Goal: Transaction & Acquisition: Purchase product/service

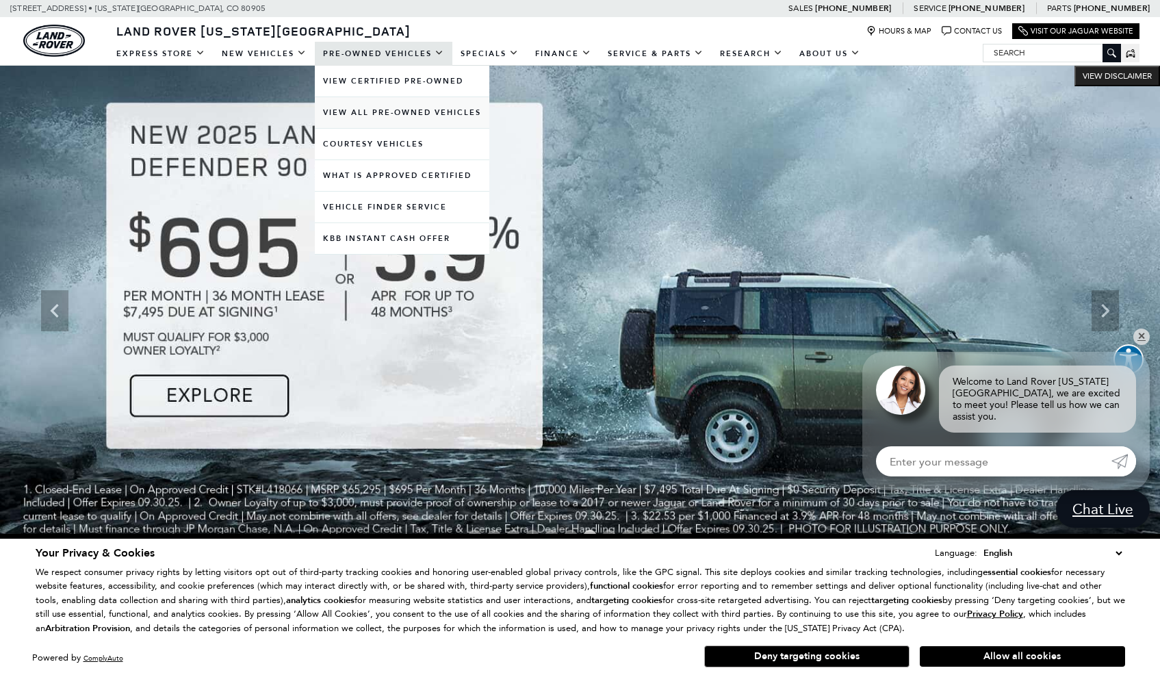
click at [361, 112] on link "View All Pre-Owned Vehicles" at bounding box center [402, 112] width 175 height 31
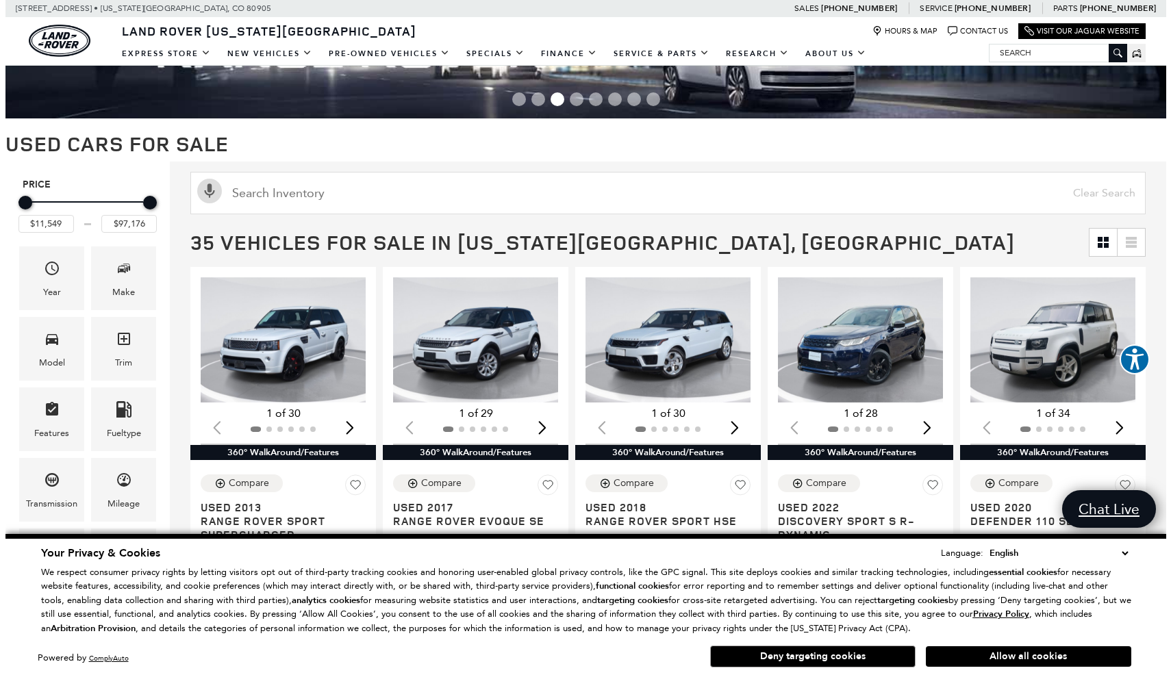
scroll to position [103, 0]
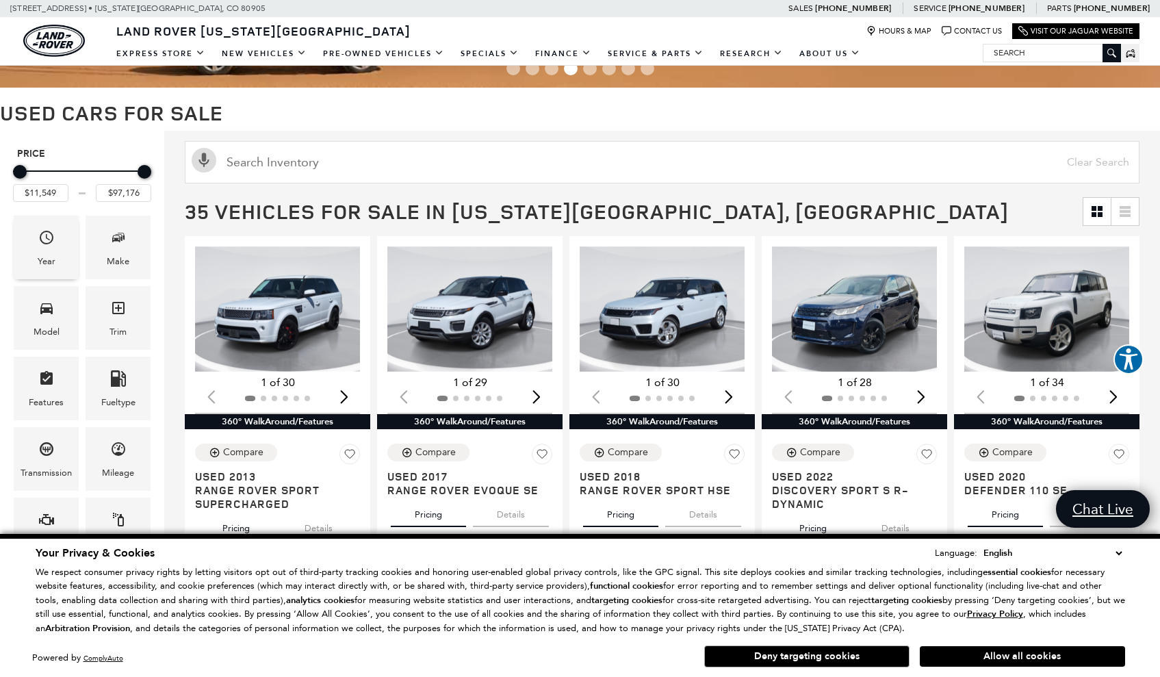
click at [40, 222] on div "Year" at bounding box center [46, 248] width 65 height 64
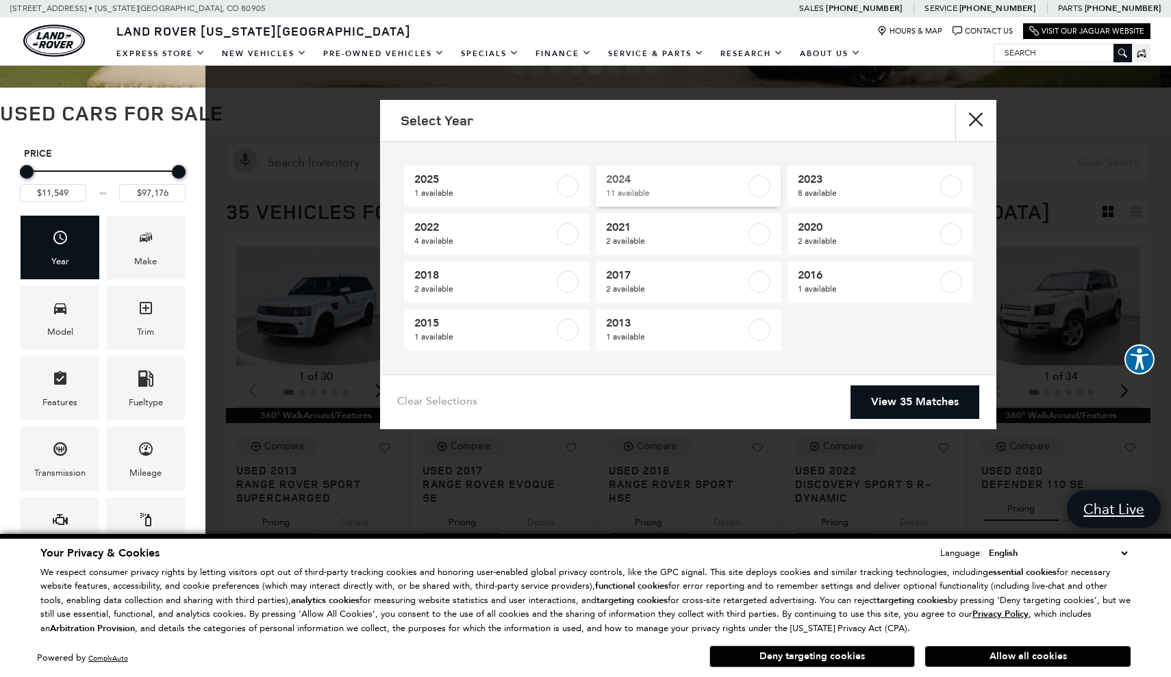
click at [596, 177] on link "2024 11 available" at bounding box center [688, 186] width 185 height 41
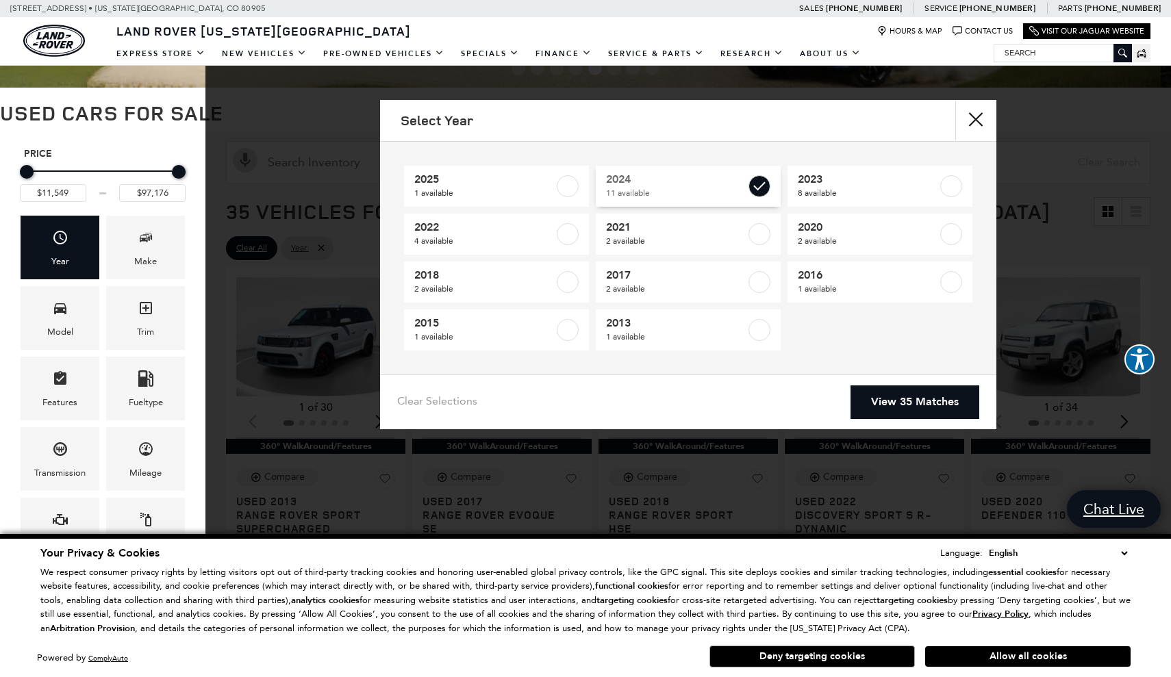
type input "$35,448"
type input "$66,689"
checkbox input "true"
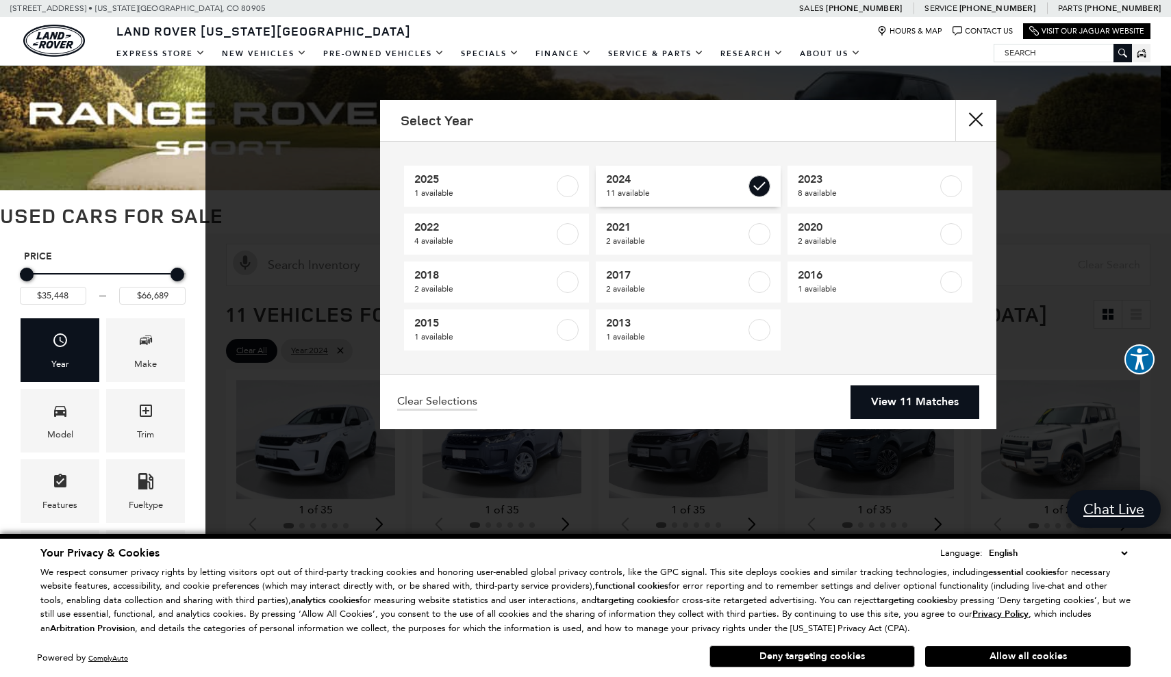
click at [634, 174] on span "2024" at bounding box center [676, 180] width 140 height 14
type input "$11,549"
type input "$97,176"
checkbox input "false"
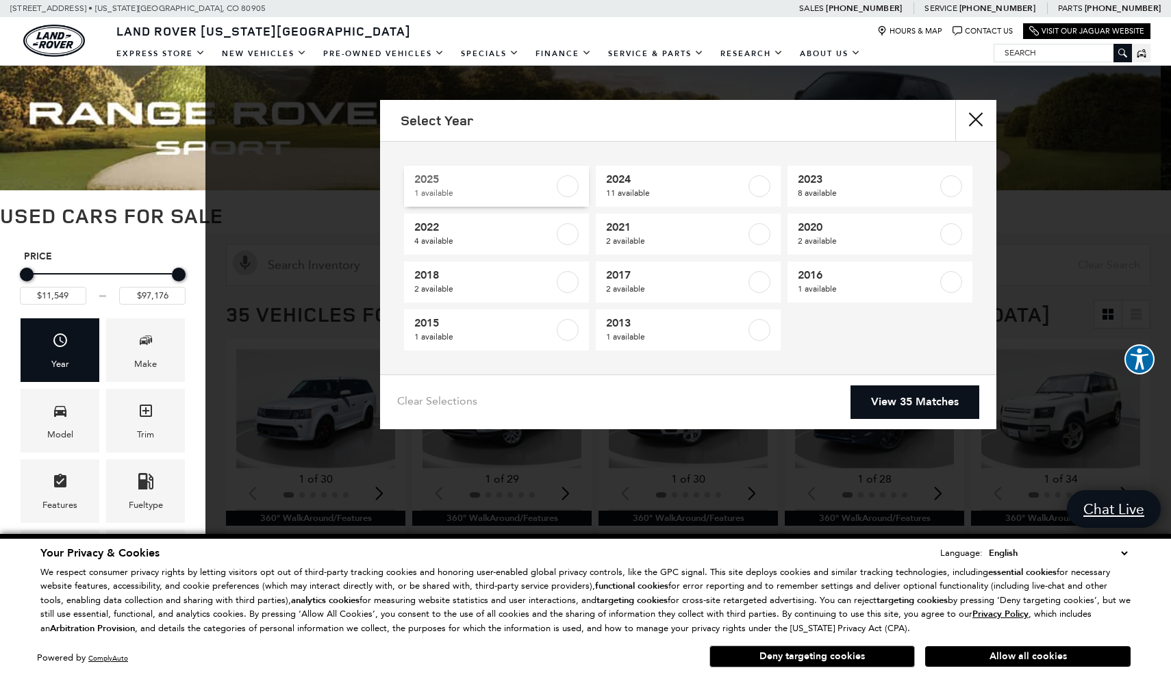
click at [522, 186] on span "2025" at bounding box center [484, 180] width 140 height 14
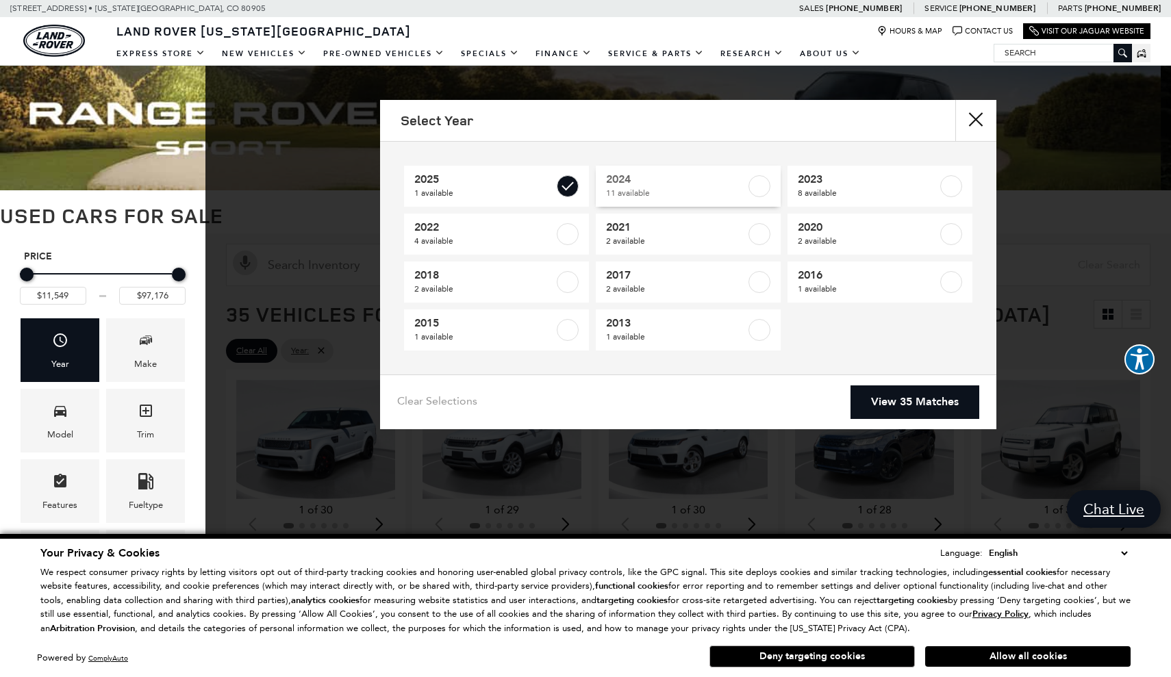
type input "$50,479"
checkbox input "true"
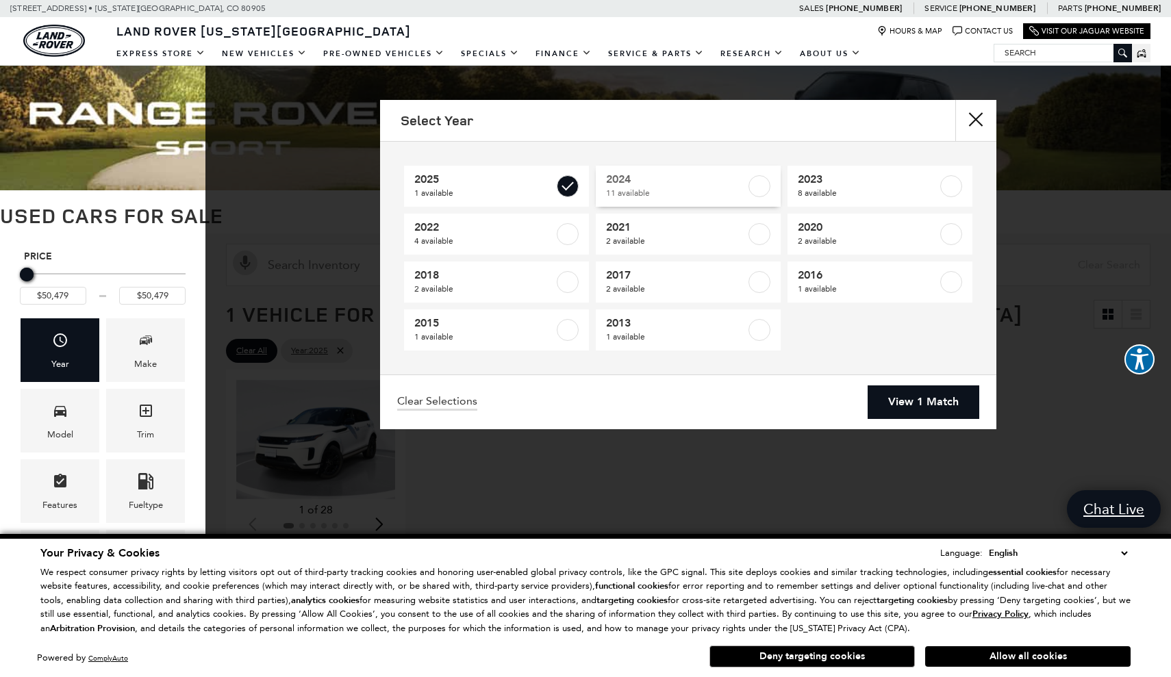
click at [694, 193] on span "11 available" at bounding box center [676, 193] width 140 height 14
type input "$35,448"
type input "$66,689"
checkbox input "true"
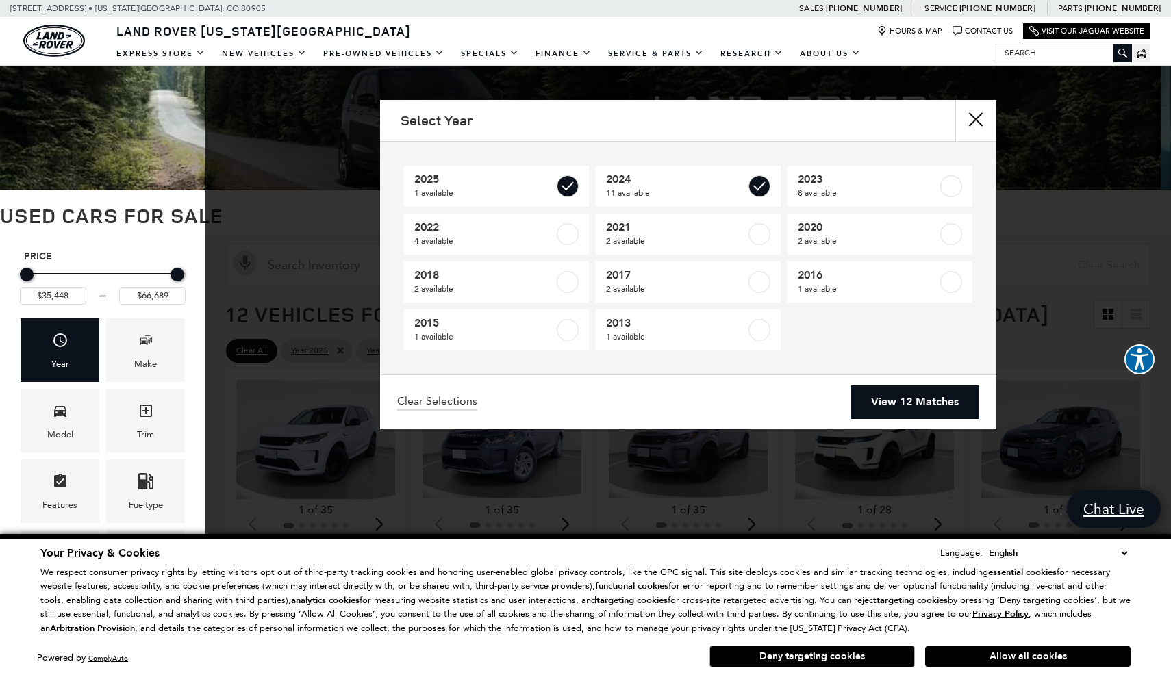
click at [902, 405] on link "View 12 Matches" at bounding box center [914, 402] width 129 height 34
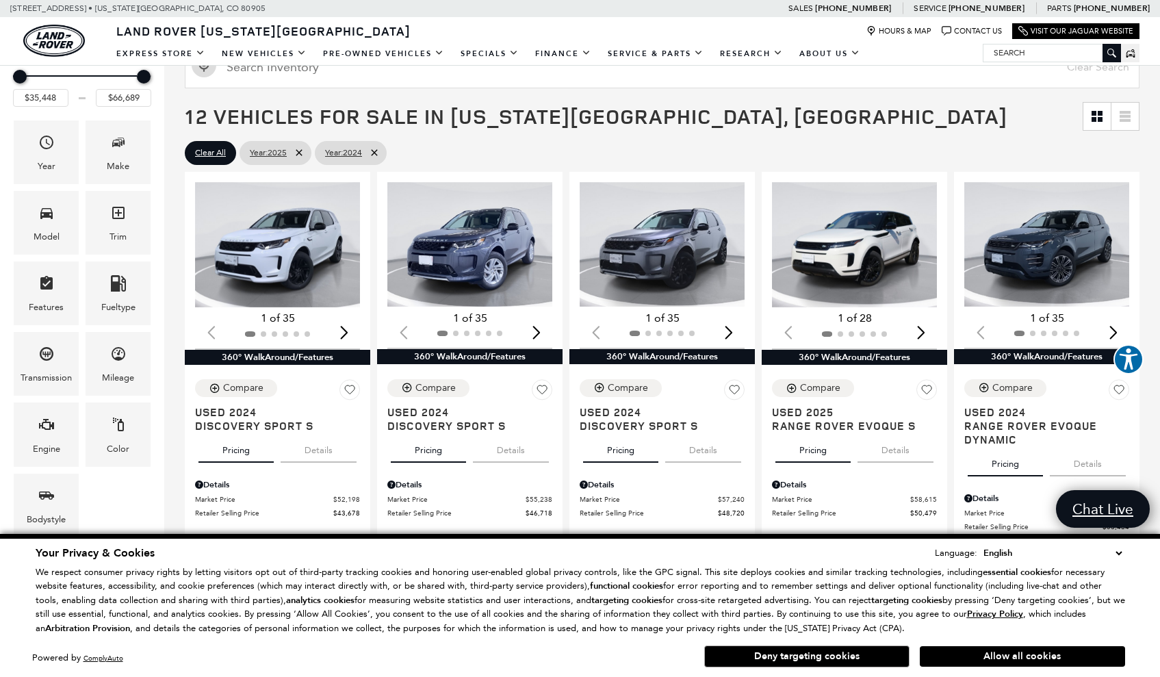
scroll to position [201, 0]
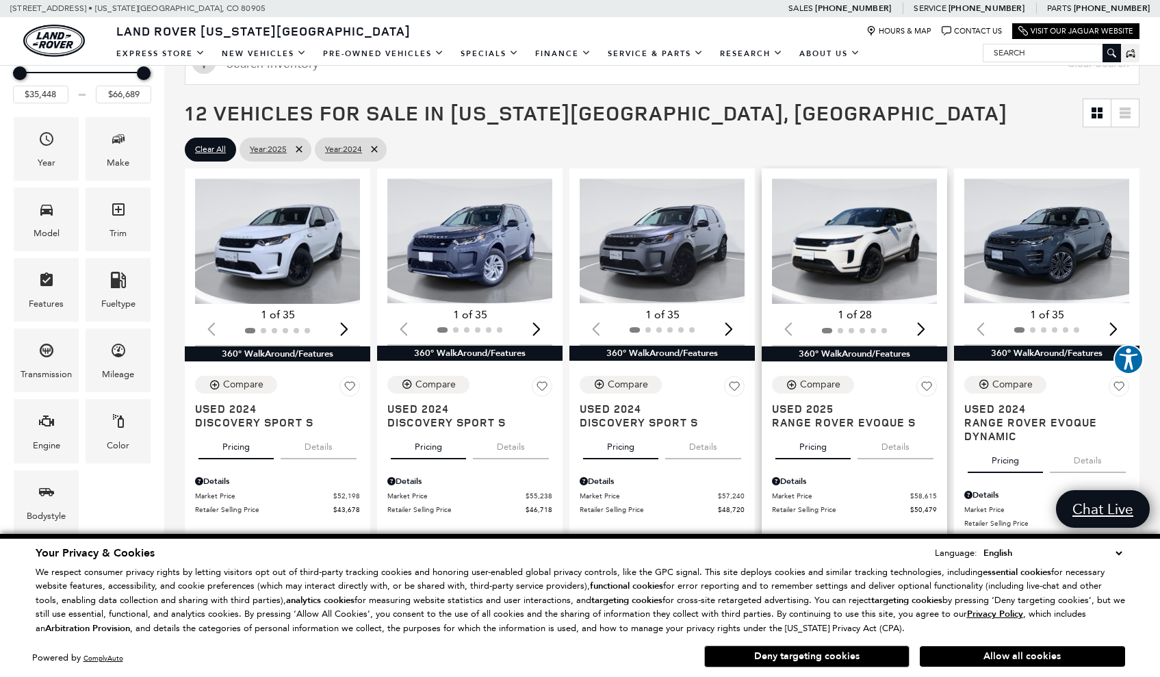
click at [829, 246] on img "1 / 2" at bounding box center [855, 241] width 167 height 125
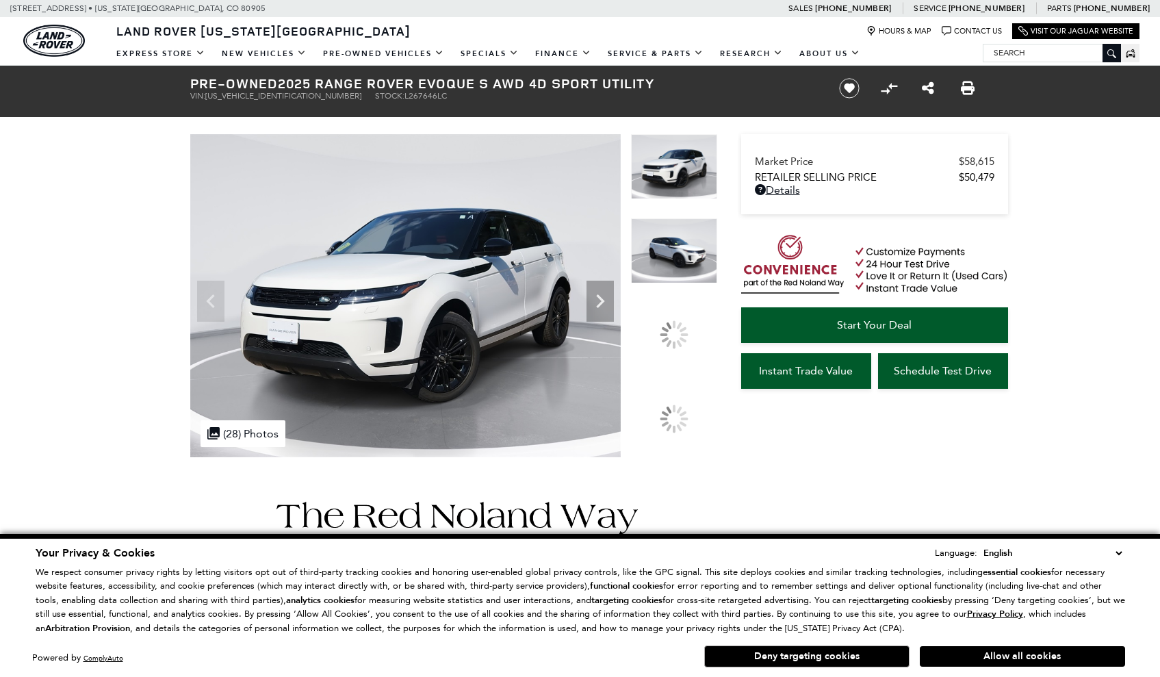
click at [660, 329] on div at bounding box center [674, 334] width 29 height 29
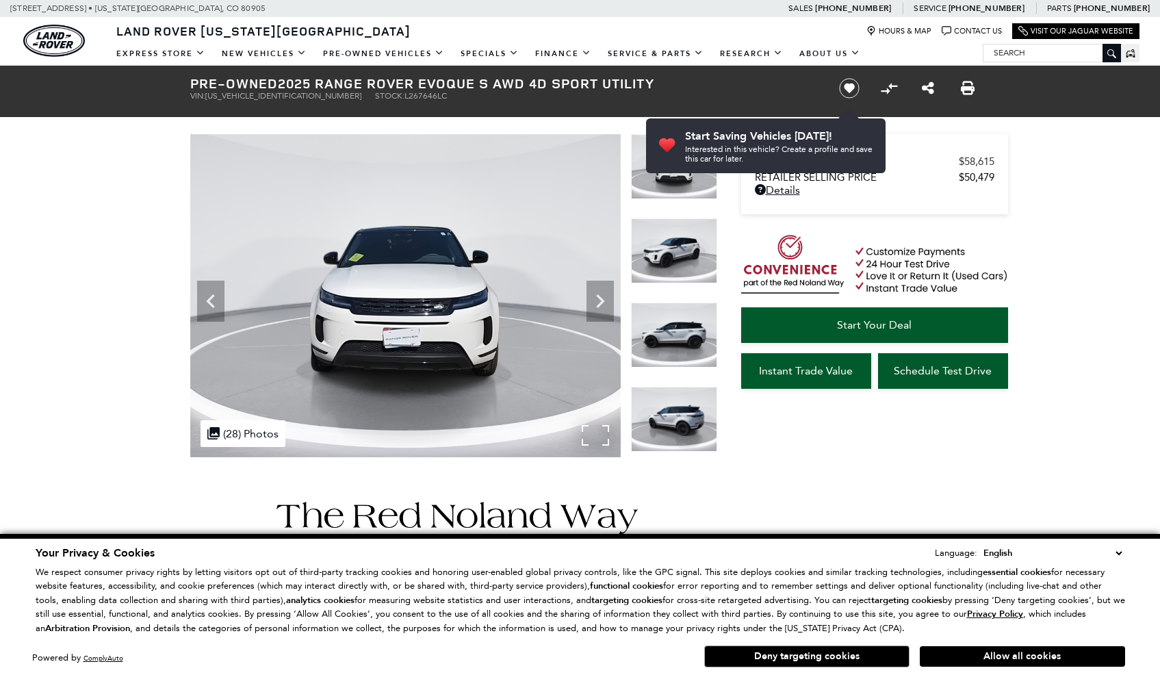
click at [616, 304] on img at bounding box center [405, 295] width 431 height 323
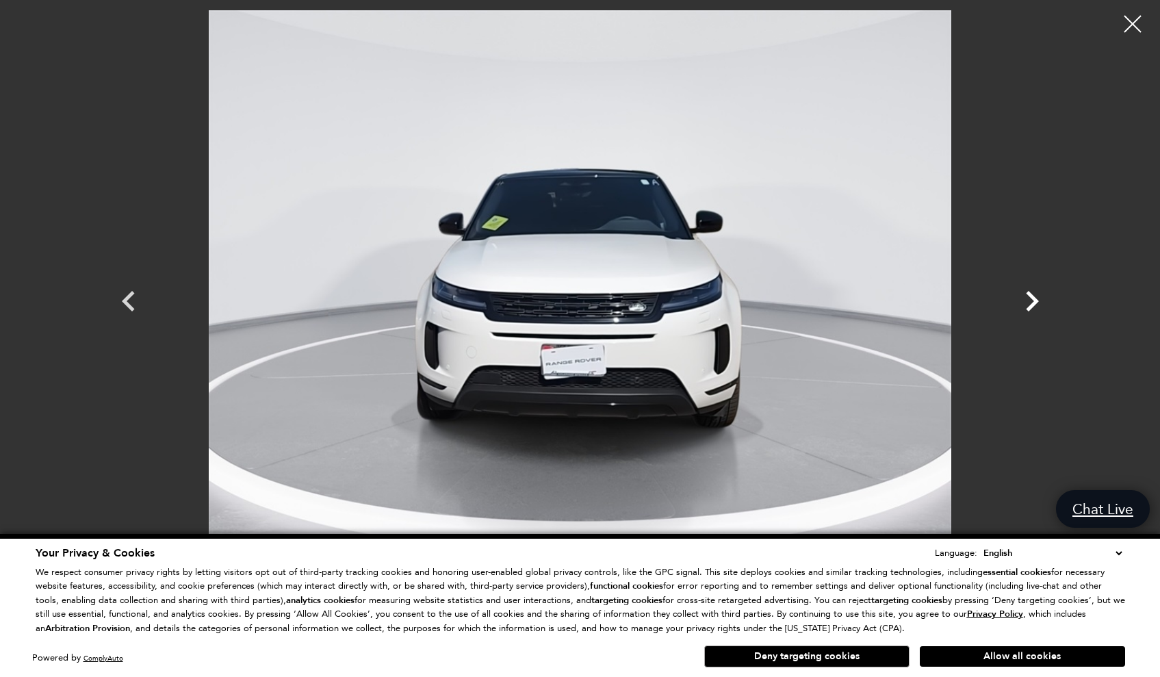
click at [1031, 311] on icon "Next" at bounding box center [1032, 301] width 41 height 41
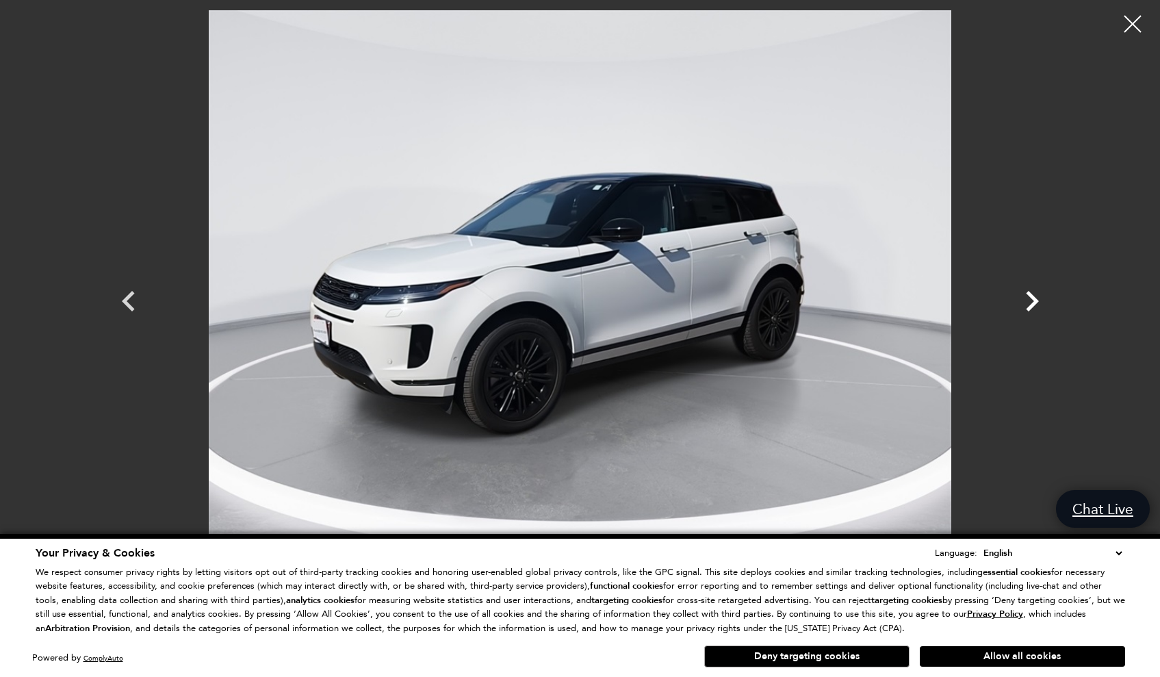
click at [1031, 311] on icon "Next" at bounding box center [1032, 301] width 41 height 41
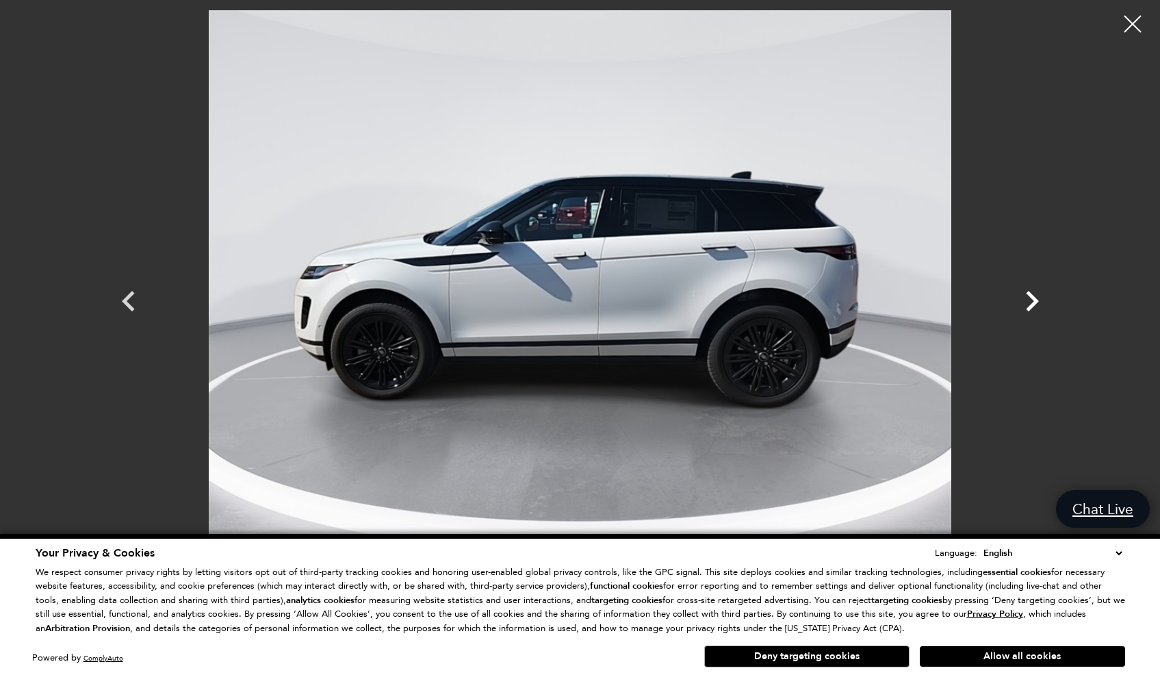
click at [1031, 311] on icon "Next" at bounding box center [1032, 301] width 41 height 41
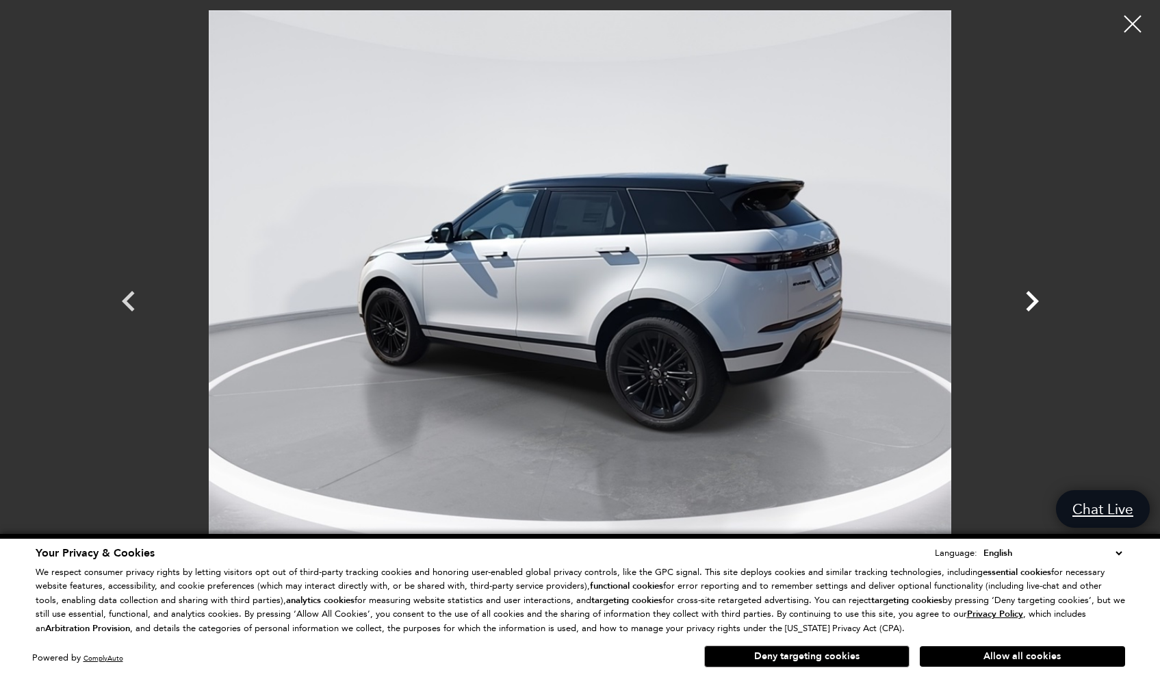
click at [1031, 311] on icon "Next" at bounding box center [1032, 301] width 41 height 41
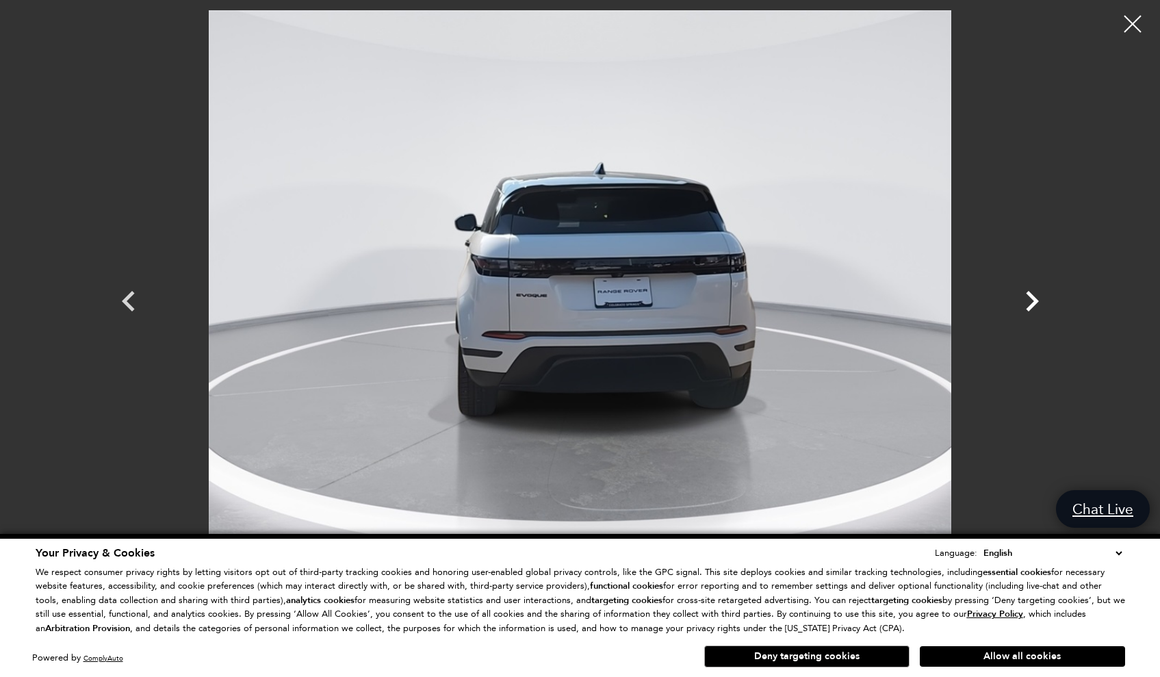
click at [1031, 311] on icon "Next" at bounding box center [1032, 301] width 41 height 41
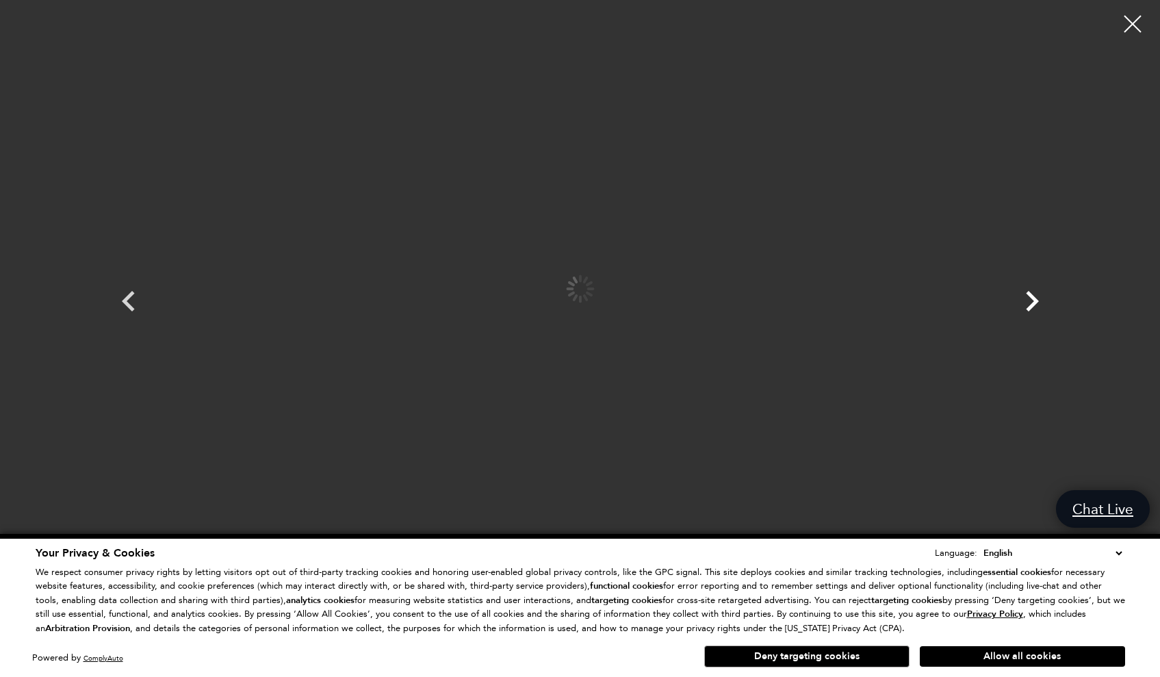
click at [1031, 311] on icon "Next" at bounding box center [1032, 301] width 41 height 41
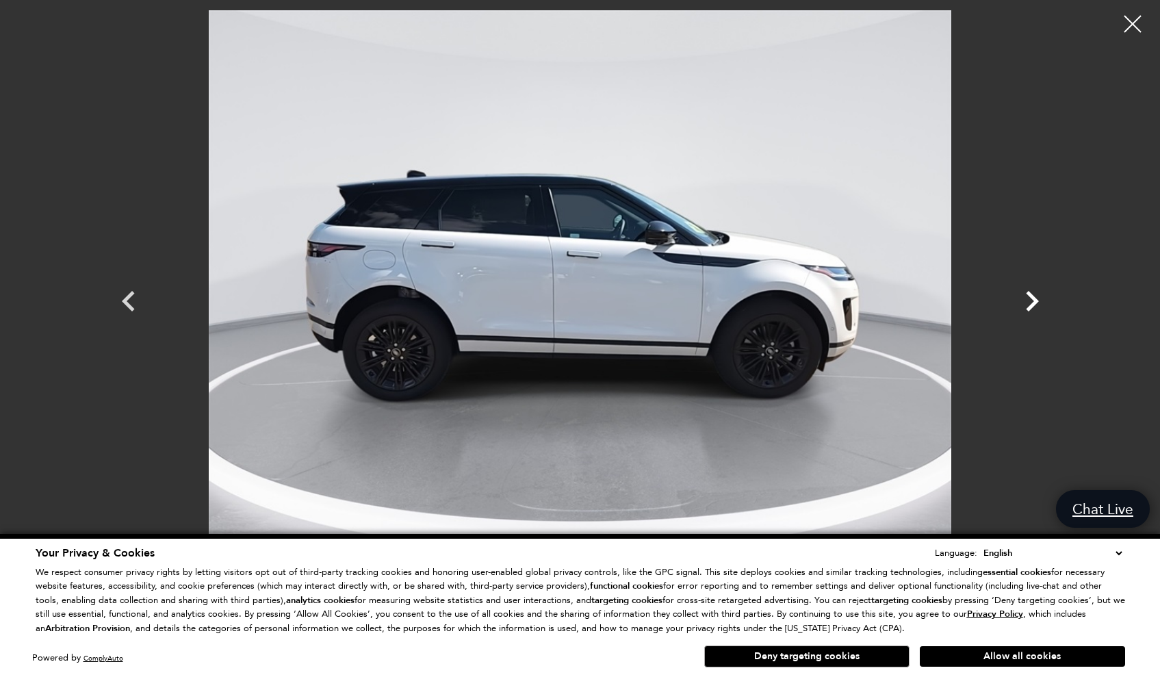
click at [1031, 311] on icon "Next" at bounding box center [1032, 301] width 41 height 41
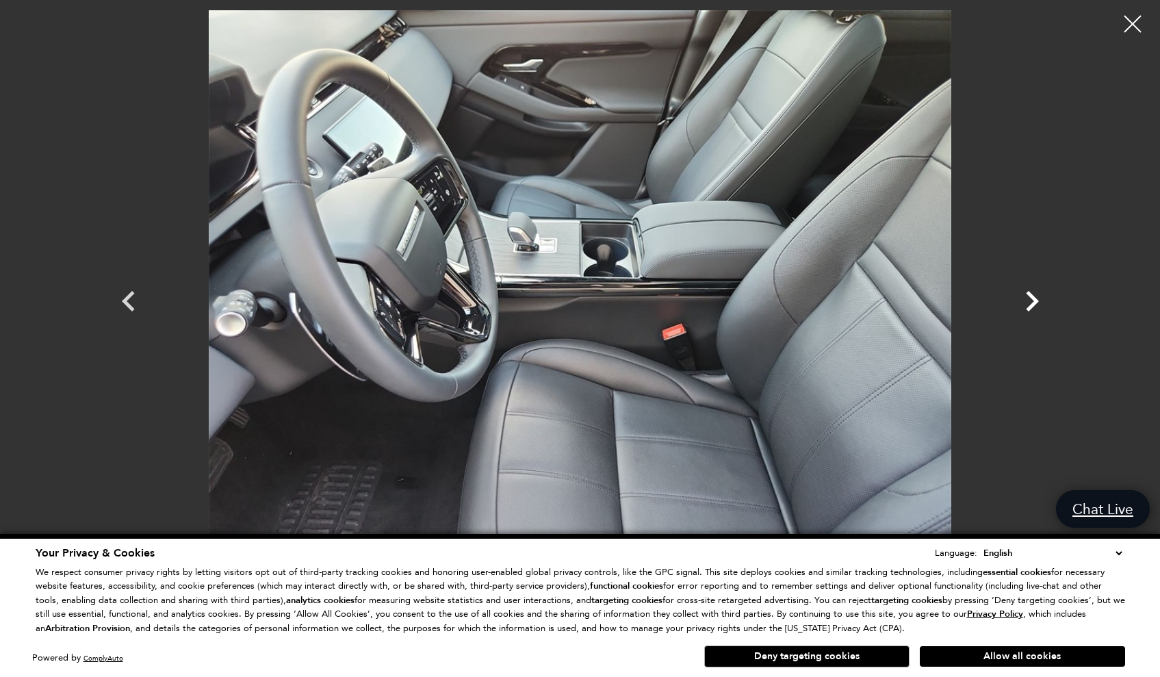
click at [1031, 311] on icon "Next" at bounding box center [1032, 301] width 41 height 41
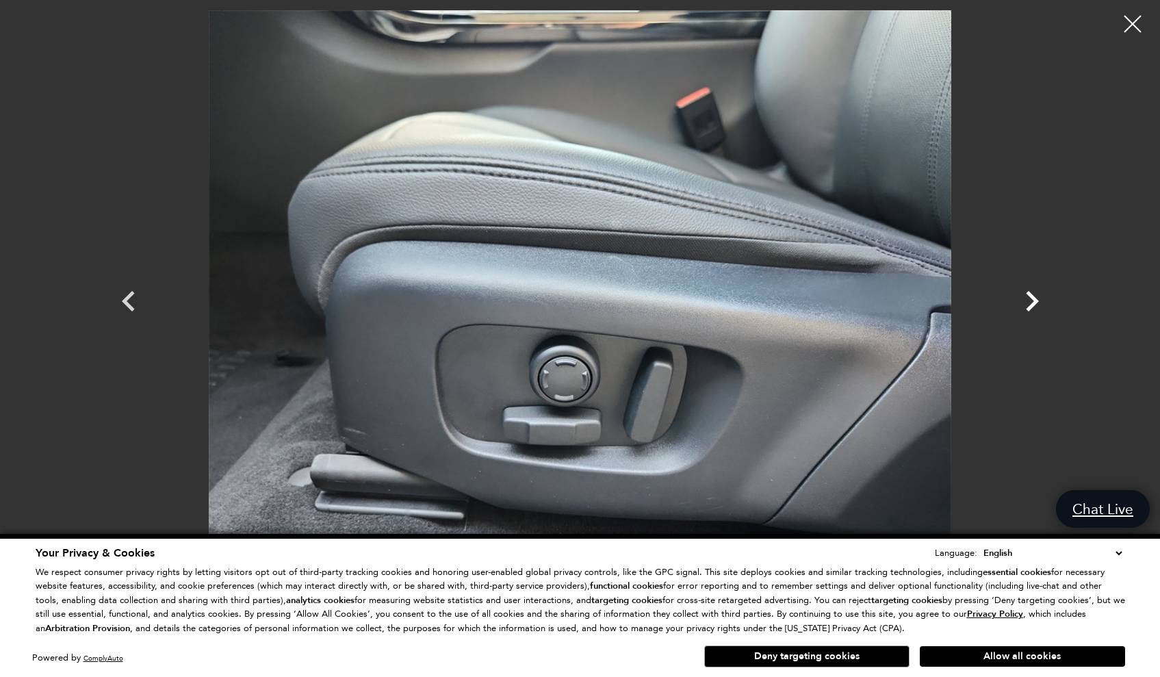
click at [1031, 311] on icon "Next" at bounding box center [1032, 301] width 41 height 41
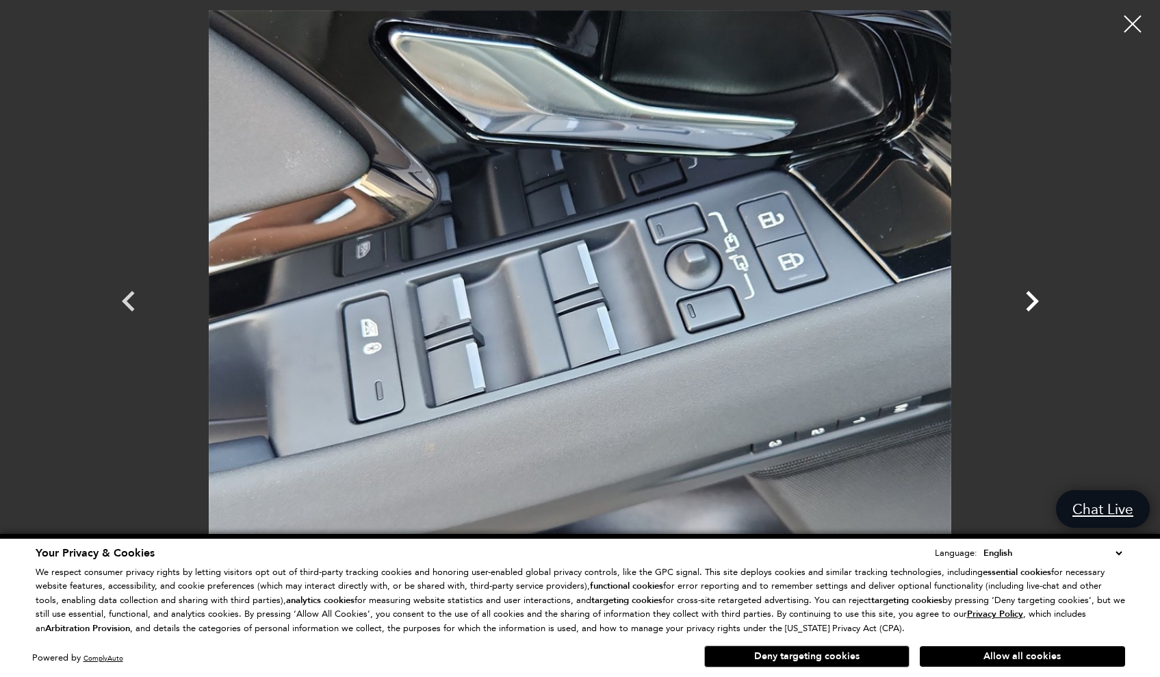
click at [1031, 311] on icon "Next" at bounding box center [1032, 301] width 41 height 41
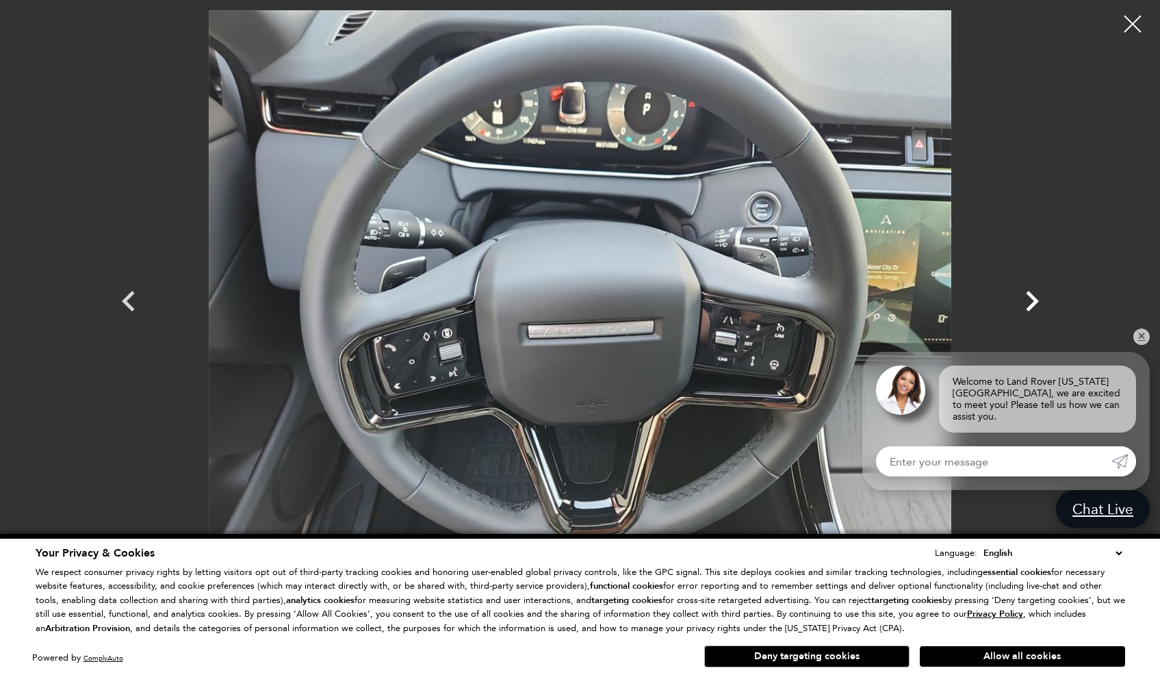
click at [1031, 311] on icon "Next" at bounding box center [1032, 301] width 41 height 41
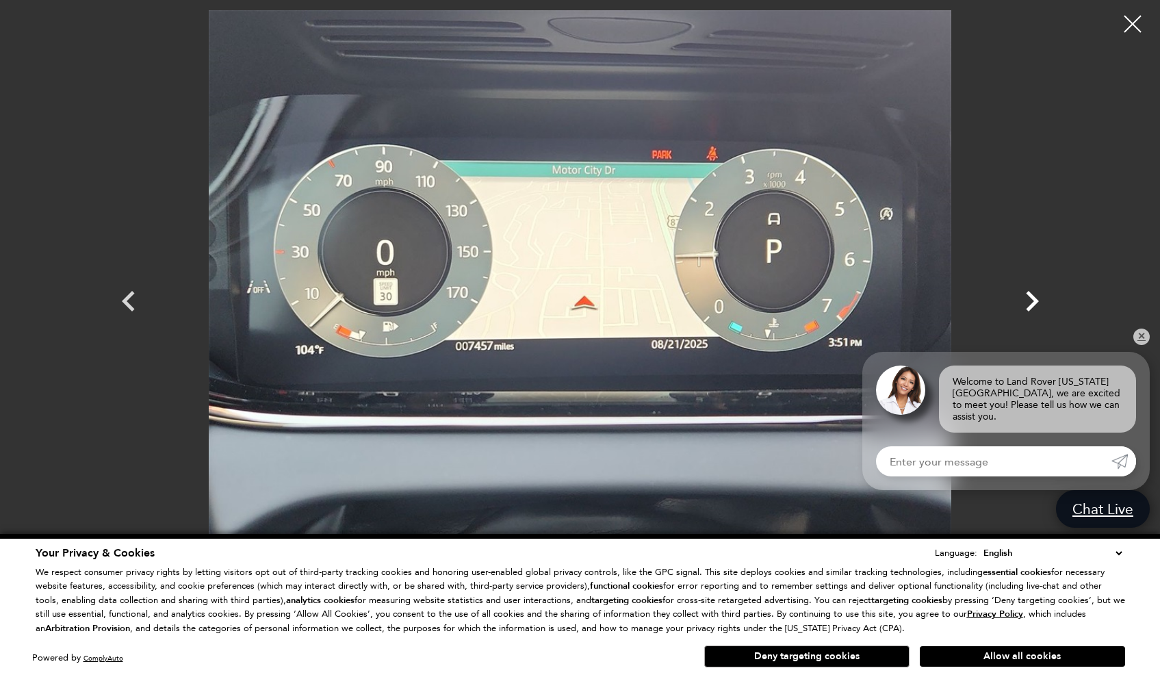
click at [1031, 311] on icon "Next" at bounding box center [1032, 301] width 41 height 41
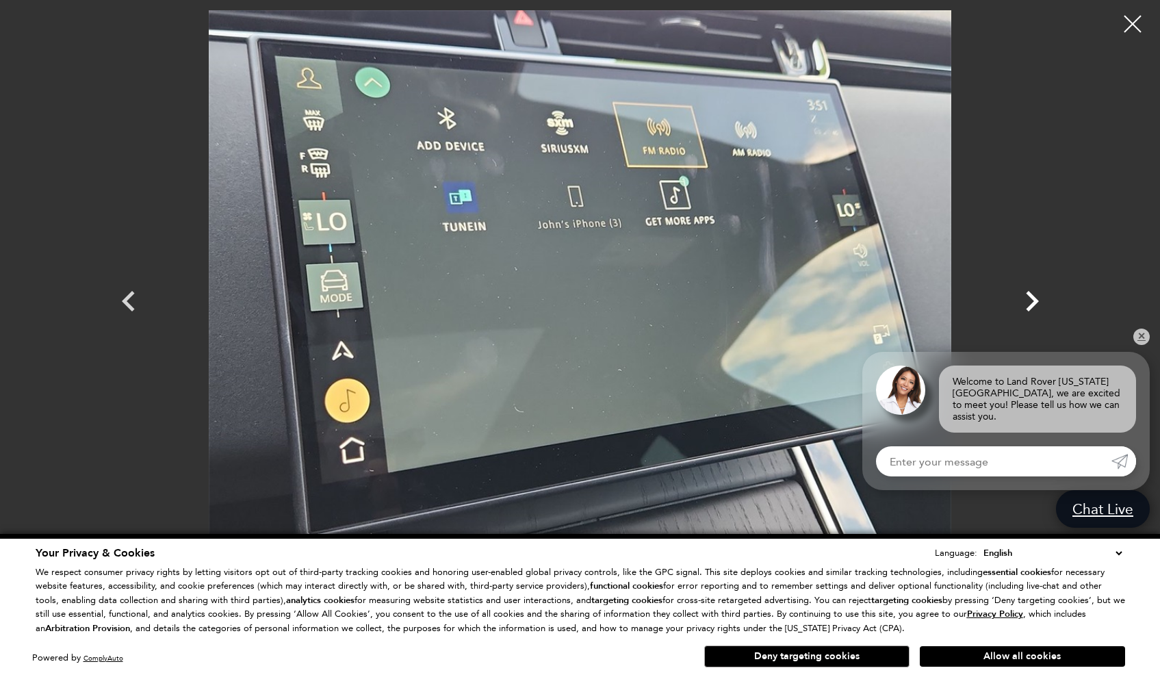
click at [1031, 311] on icon "Next" at bounding box center [1032, 301] width 41 height 41
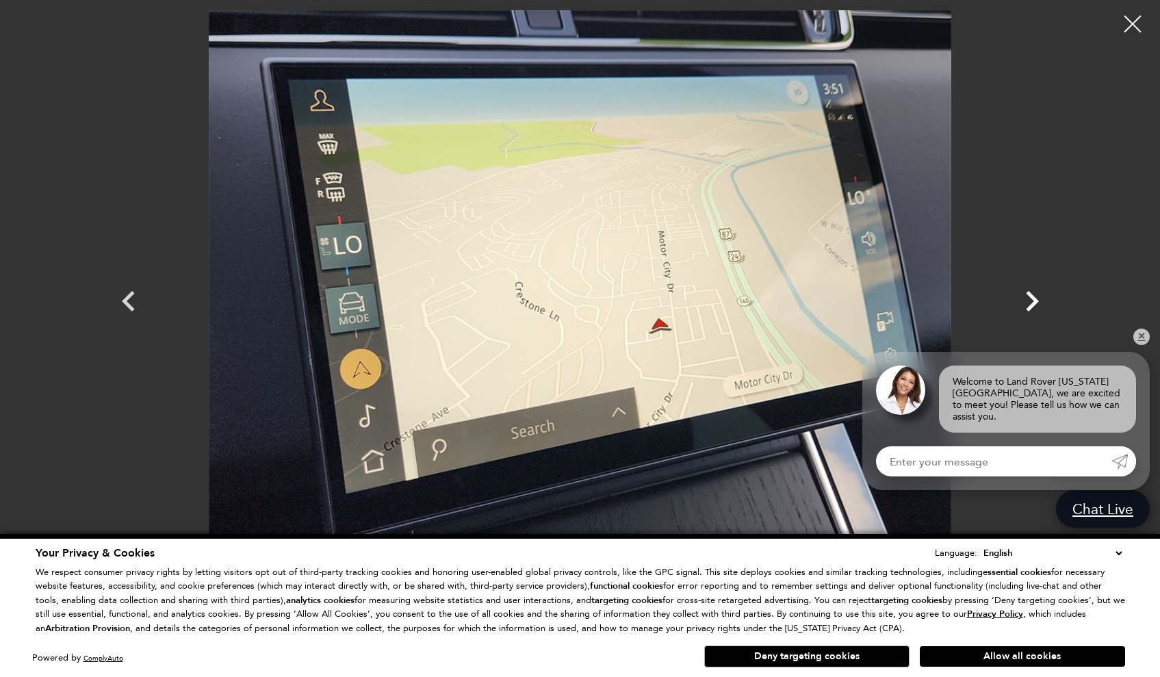
click at [1031, 311] on icon "Next" at bounding box center [1032, 301] width 41 height 41
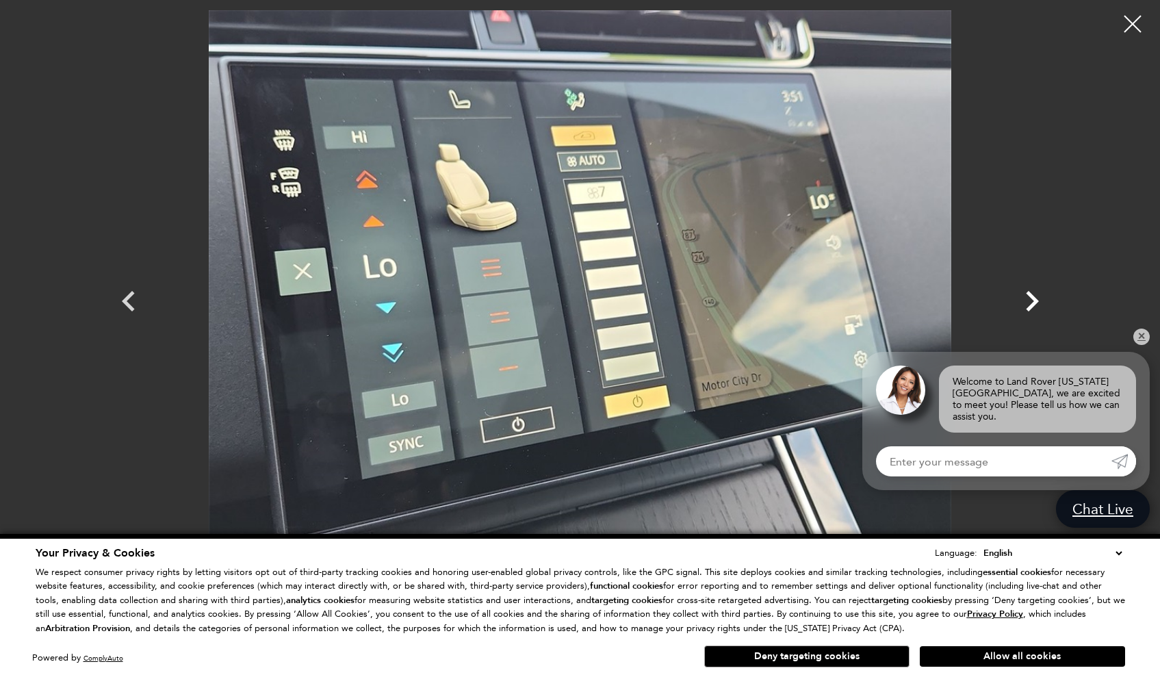
click at [1031, 311] on icon "Next" at bounding box center [1032, 301] width 41 height 41
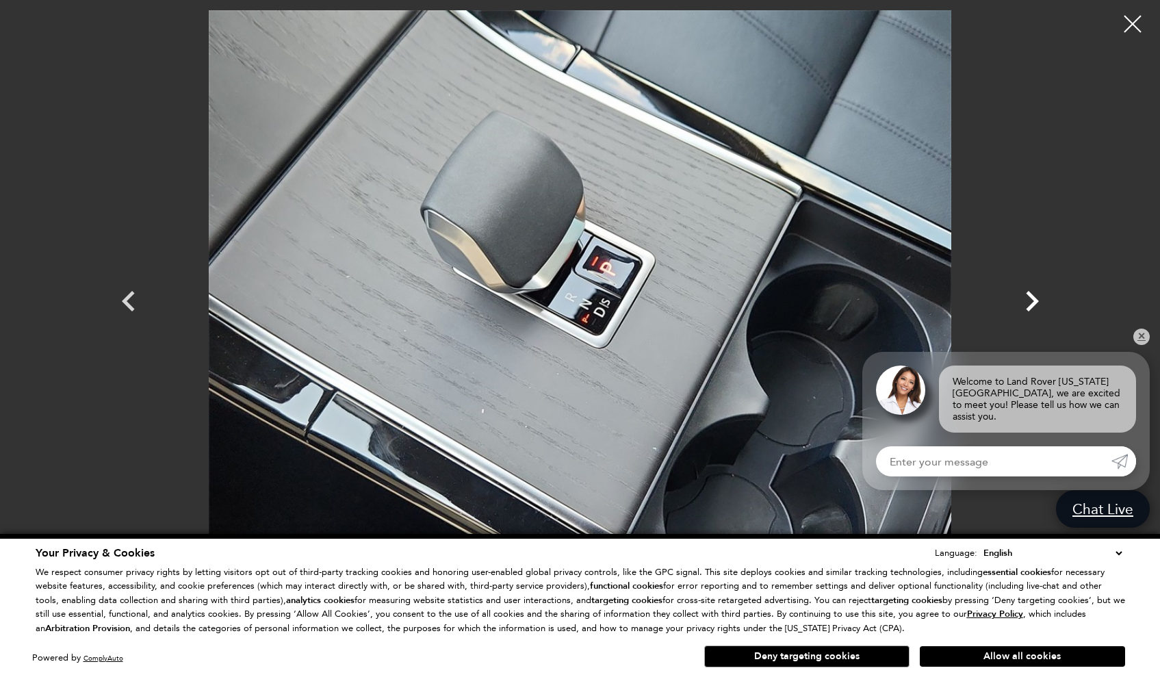
click at [1031, 311] on icon "Next" at bounding box center [1032, 301] width 41 height 41
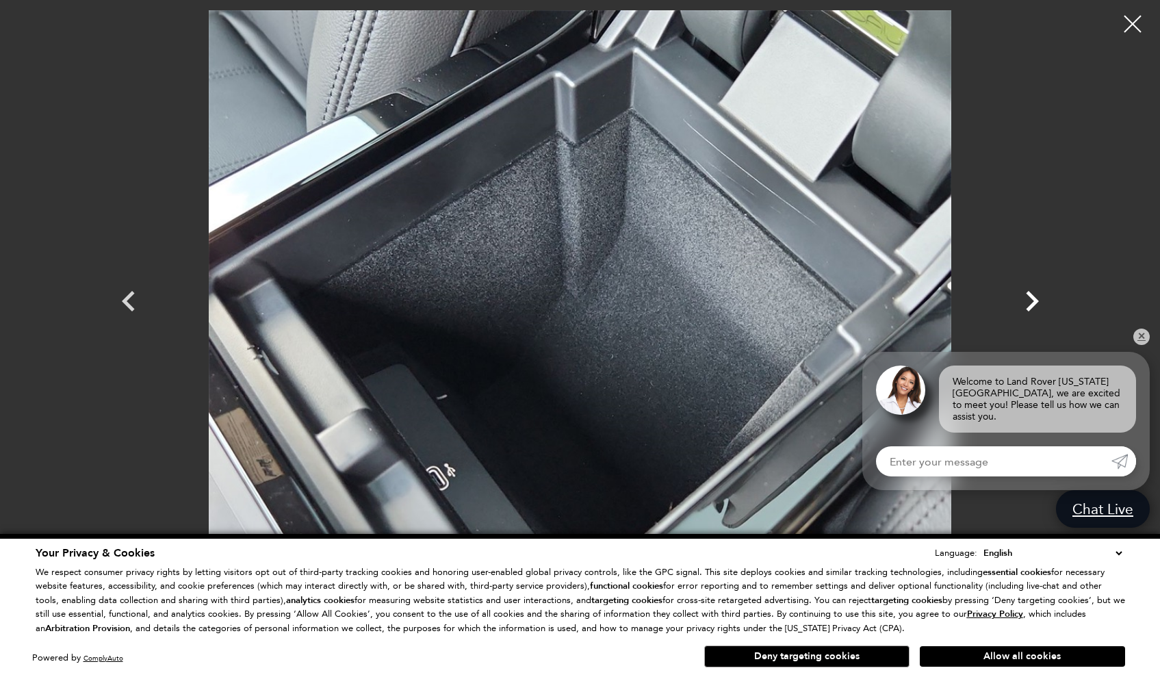
click at [1031, 311] on icon "Next" at bounding box center [1032, 301] width 41 height 41
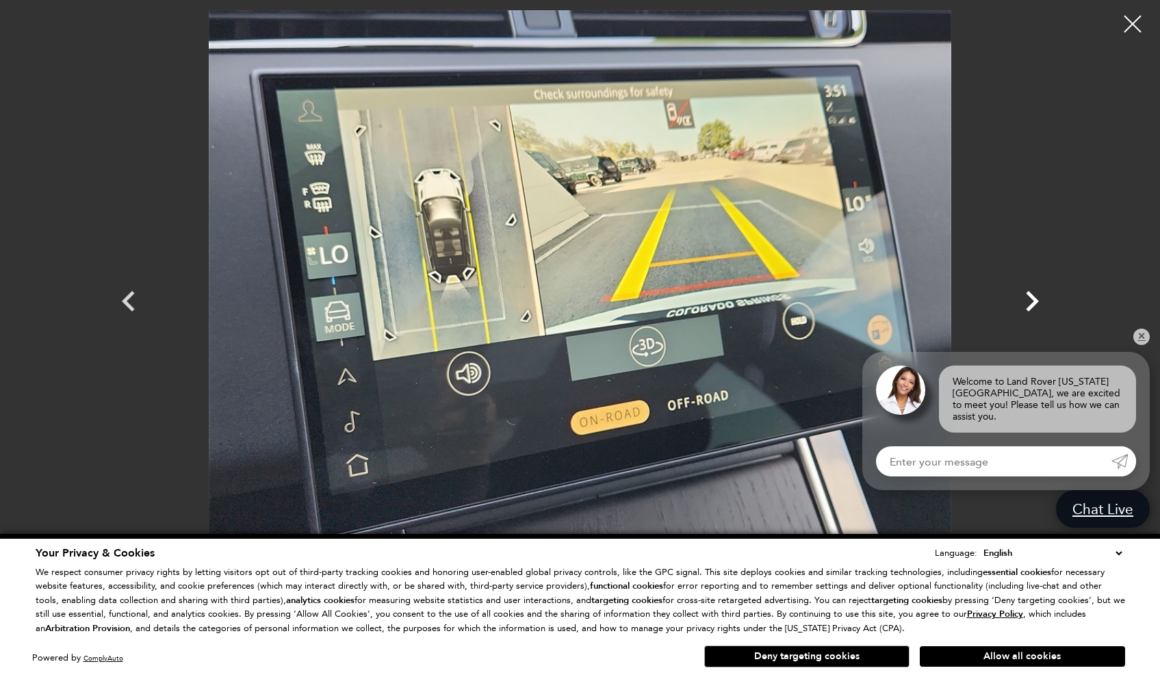
click at [1031, 311] on icon "Next" at bounding box center [1032, 301] width 41 height 41
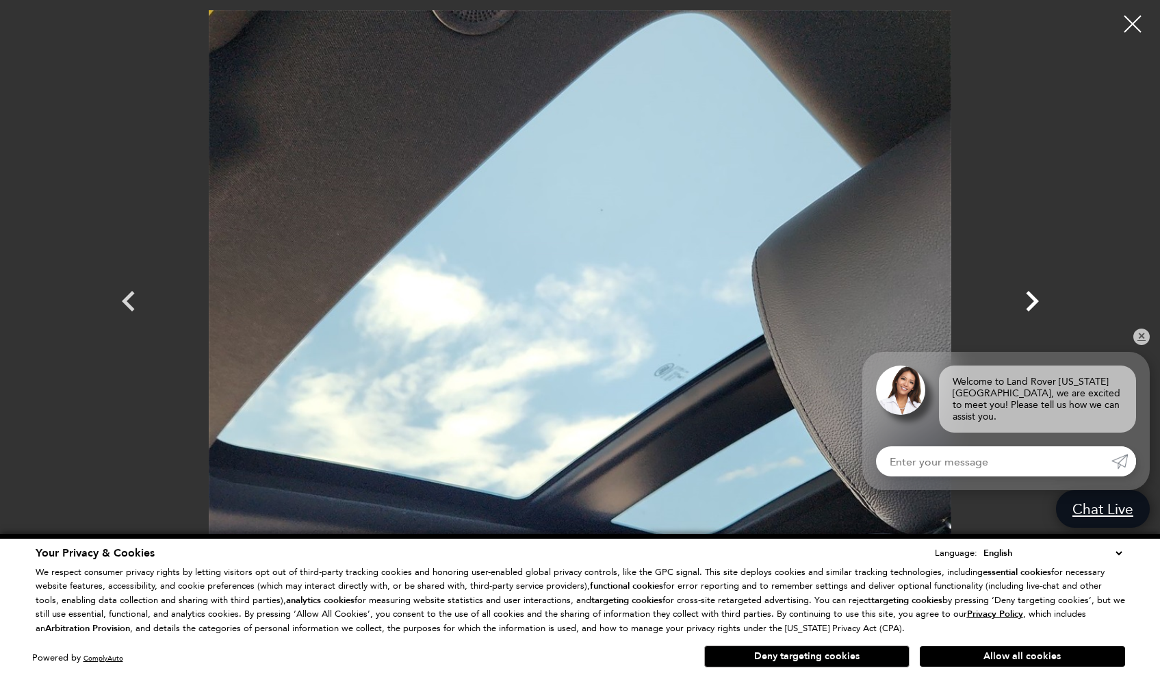
click at [1031, 311] on icon "Next" at bounding box center [1032, 301] width 41 height 41
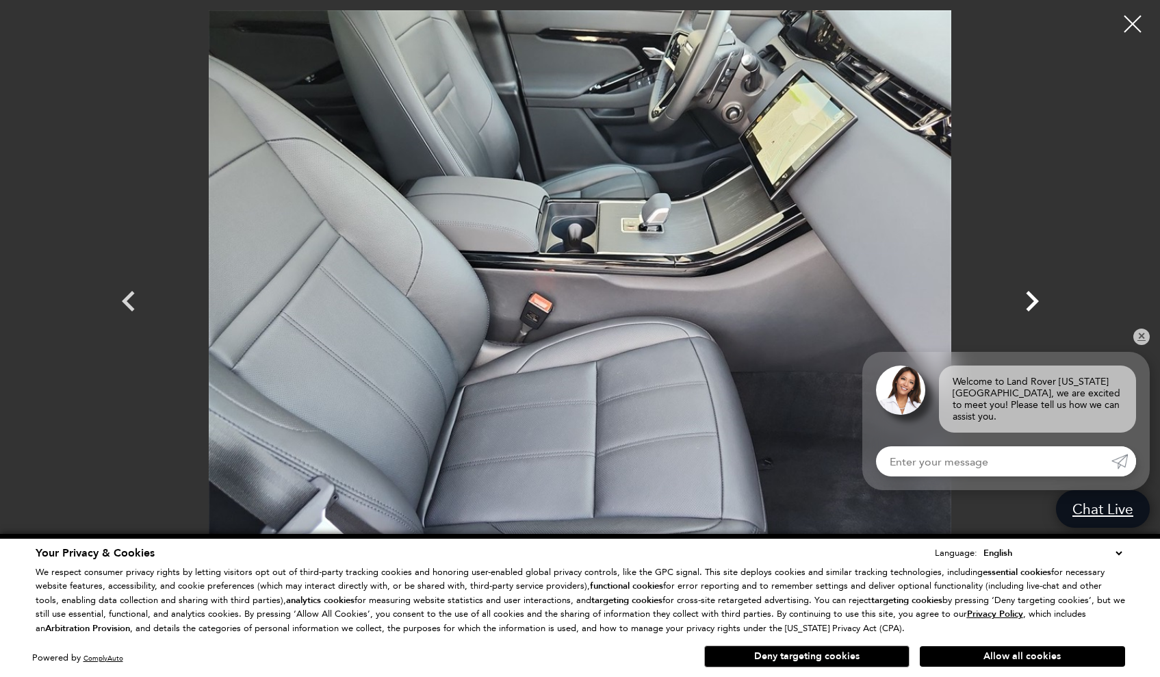
click at [1031, 311] on icon "Next" at bounding box center [1032, 301] width 41 height 41
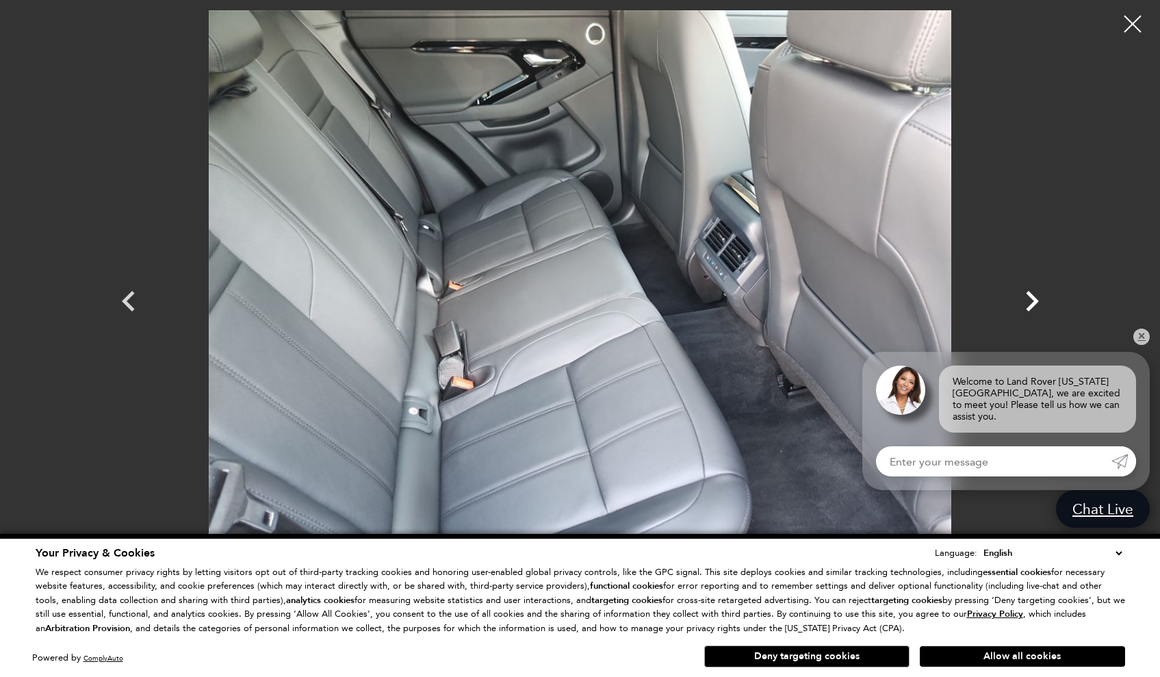
click at [1031, 311] on icon "Next" at bounding box center [1032, 301] width 41 height 41
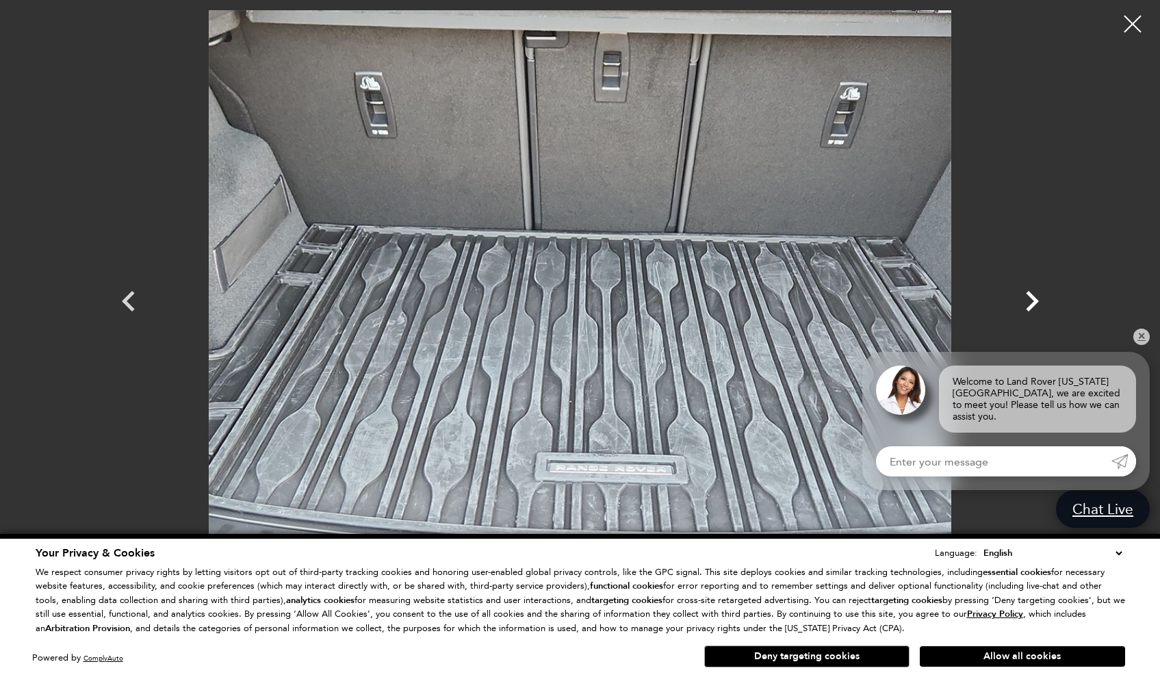
click at [1031, 311] on icon "Next" at bounding box center [1032, 301] width 41 height 41
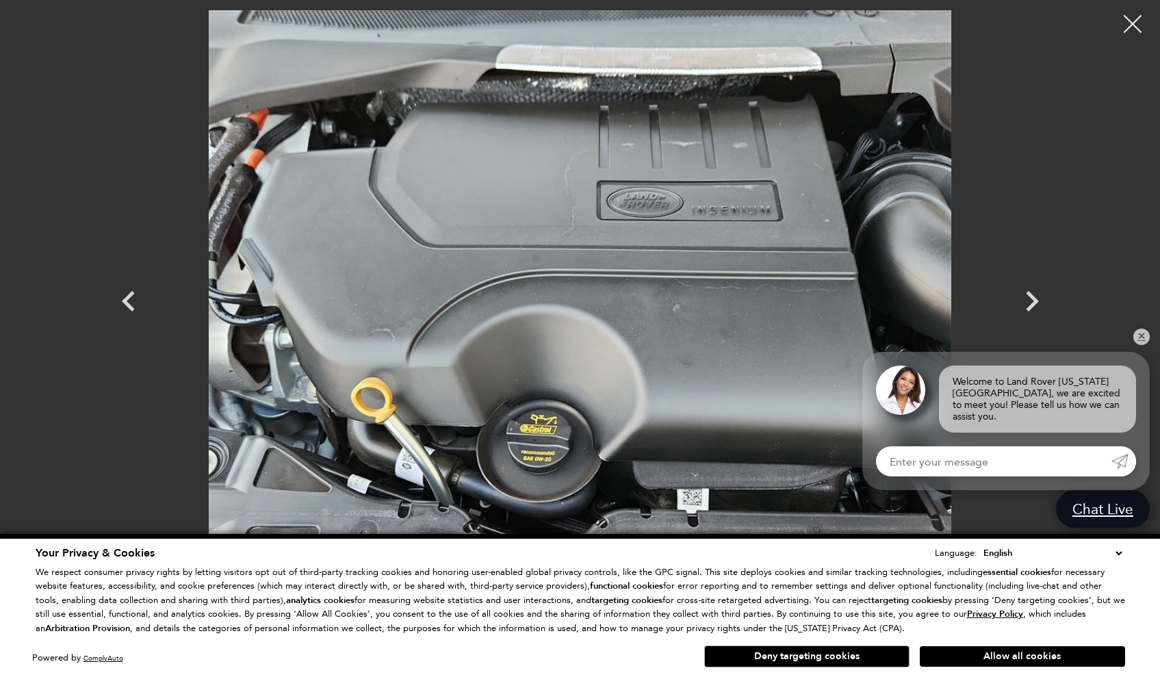
click at [1129, 23] on div at bounding box center [1133, 24] width 36 height 36
